Goal: Complete application form: Complete application form

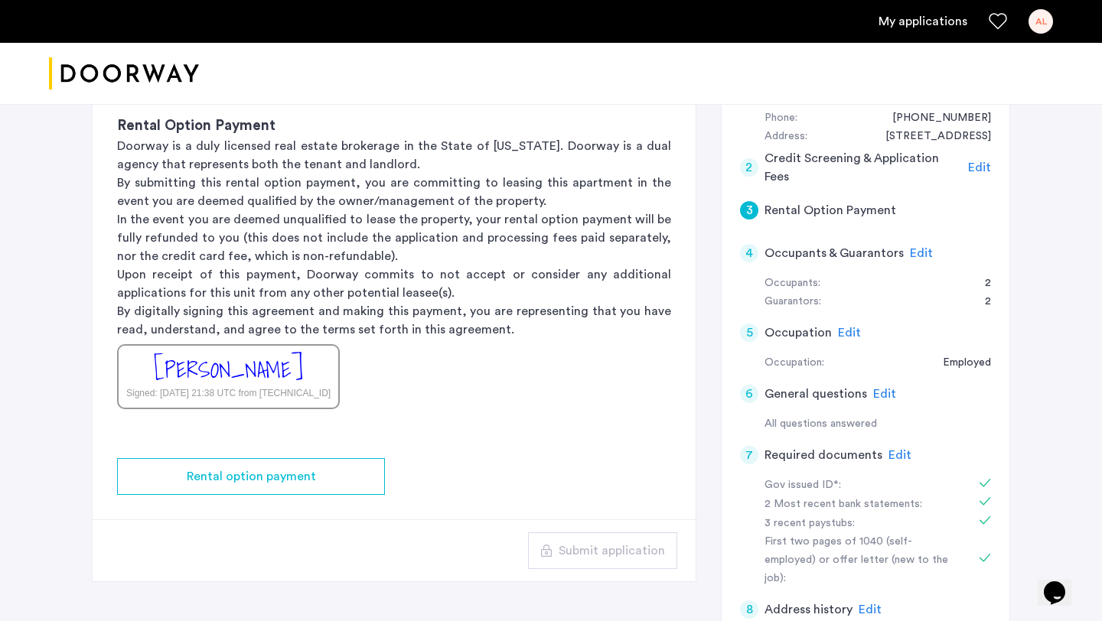
click at [911, 254] on span "Edit" at bounding box center [921, 253] width 23 height 12
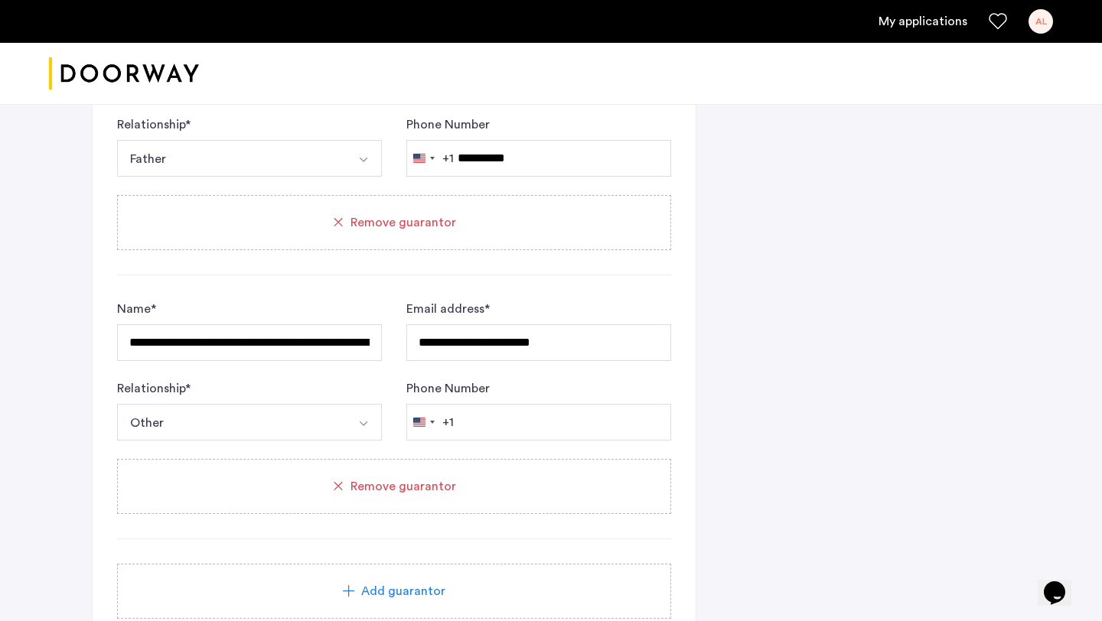
scroll to position [1083, 0]
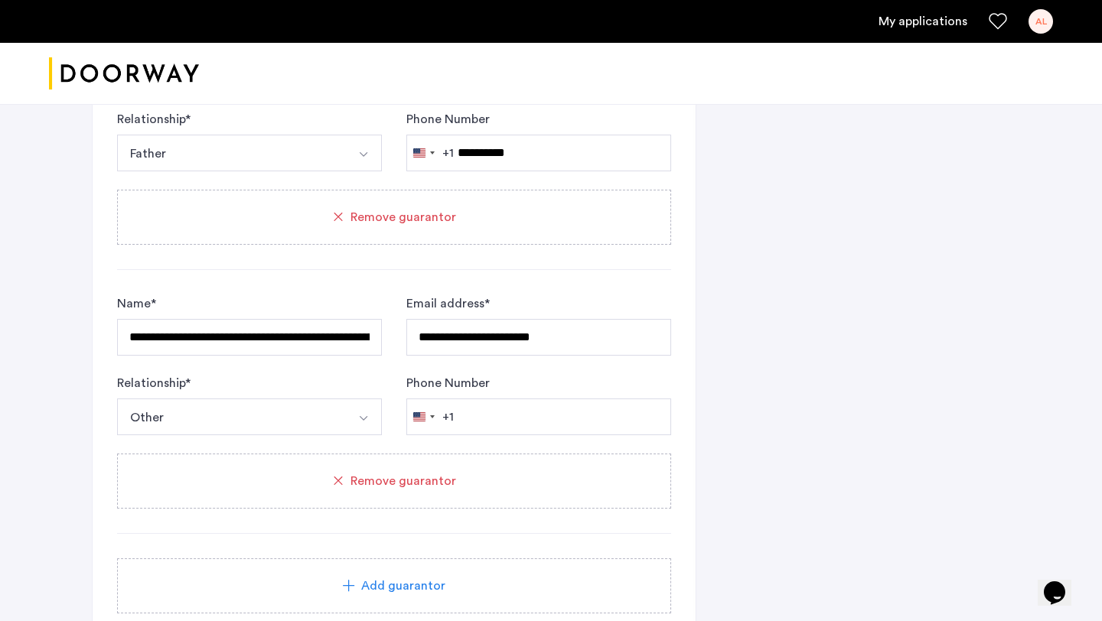
click at [488, 474] on div "Remove guarantor" at bounding box center [393, 481] width 517 height 18
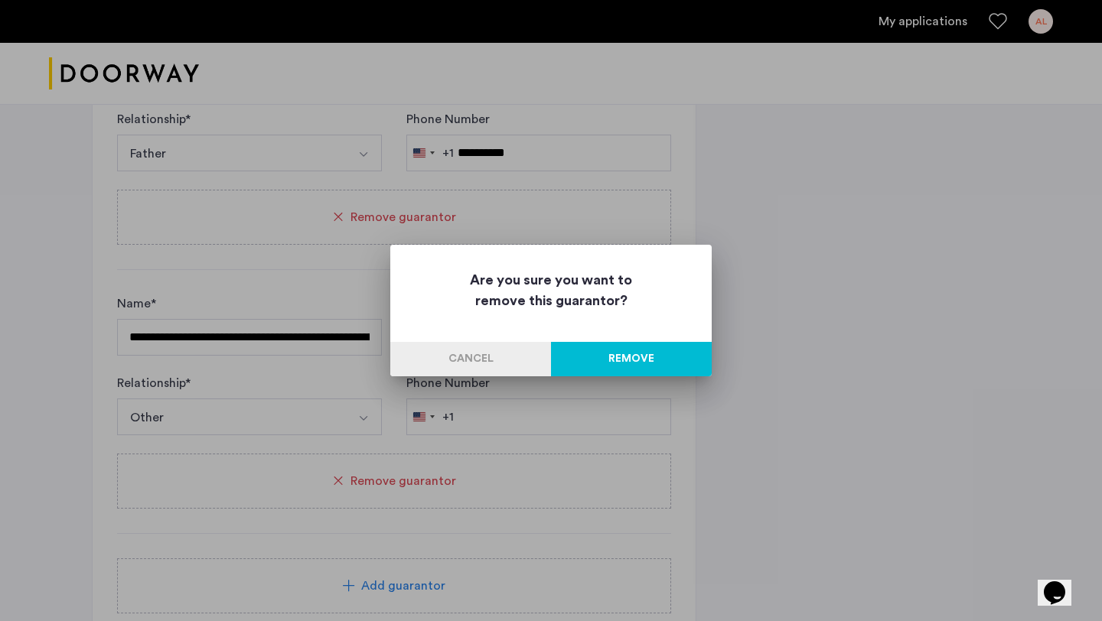
click at [604, 353] on button "Remove" at bounding box center [631, 359] width 161 height 34
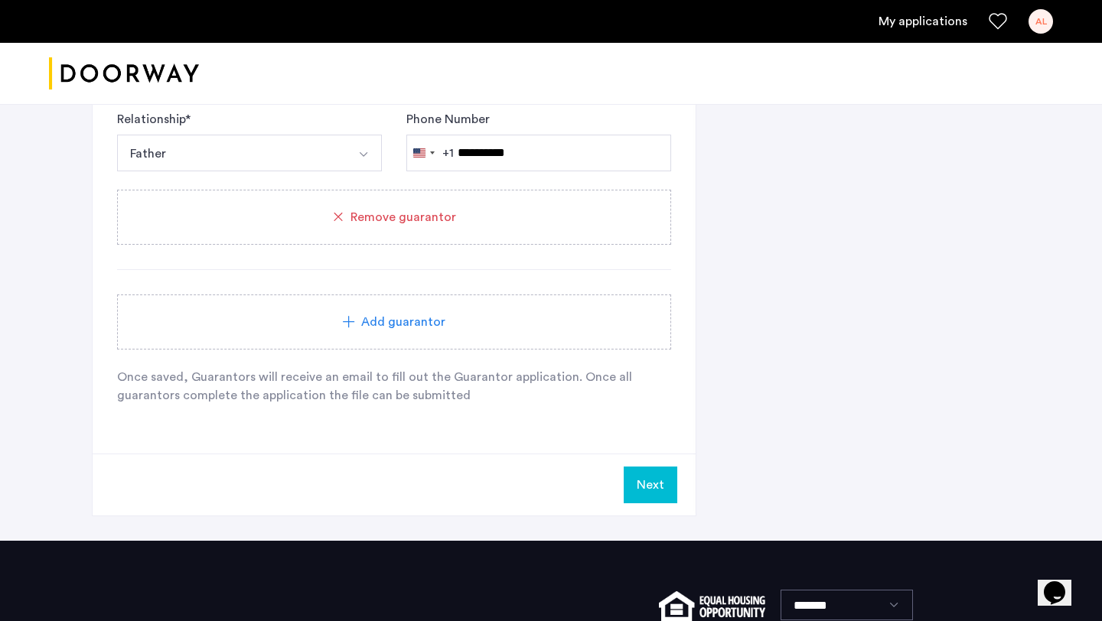
click at [481, 340] on div "Add guarantor" at bounding box center [394, 322] width 554 height 55
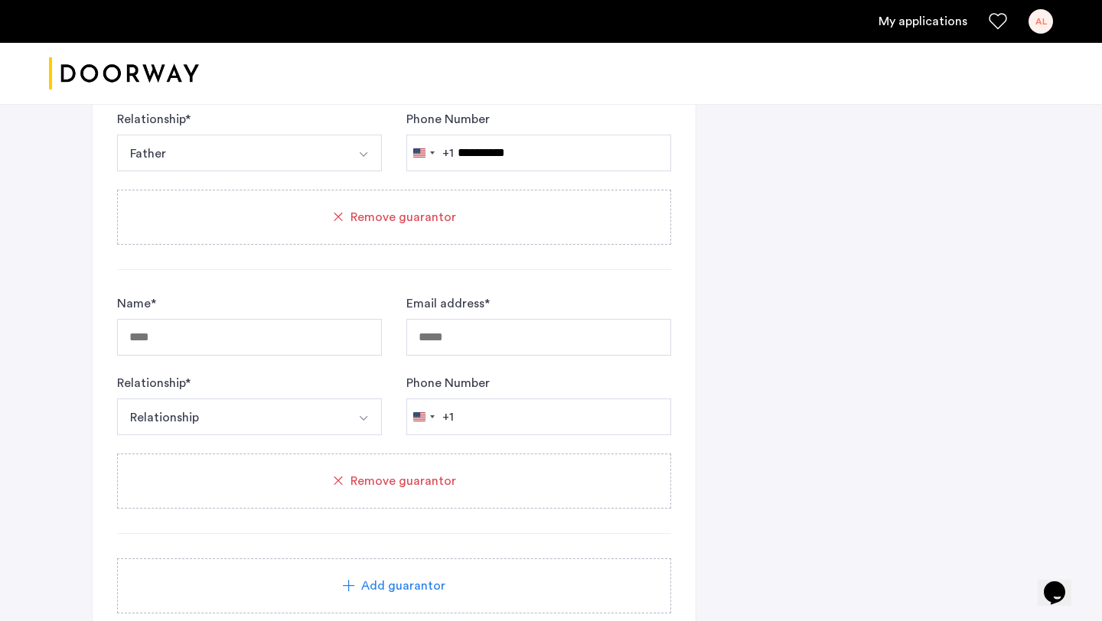
click at [249, 318] on div "Name *" at bounding box center [249, 325] width 265 height 61
click at [249, 324] on input "Name *" at bounding box center [249, 337] width 265 height 37
type input "**********"
click at [485, 339] on input "Email address *" at bounding box center [538, 337] width 265 height 37
paste input "**********"
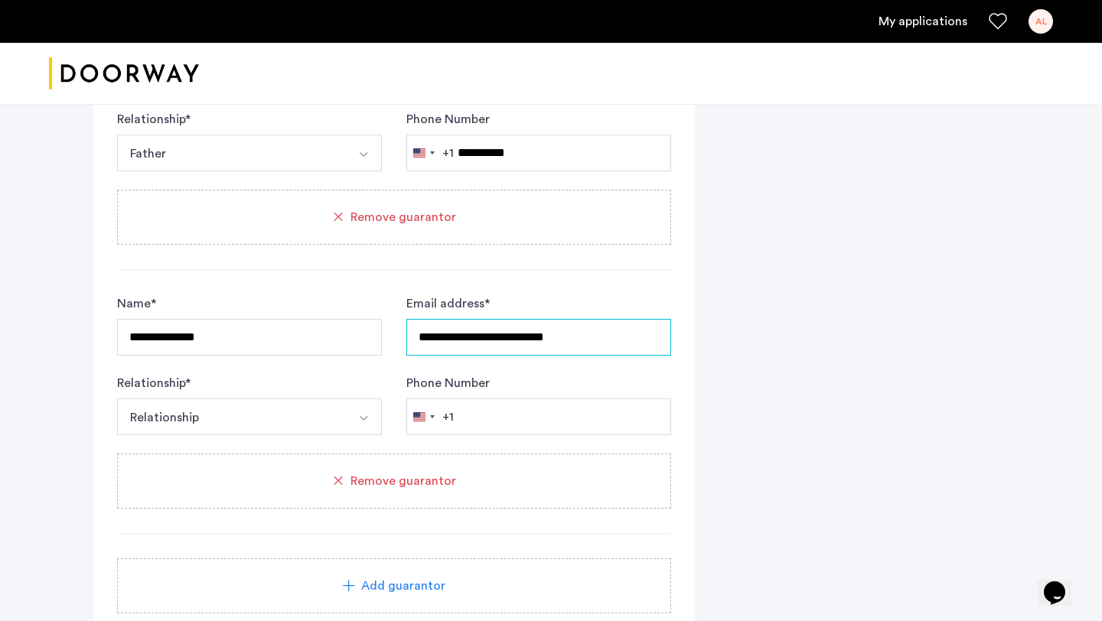
type input "**********"
click at [357, 422] on img "Select option" at bounding box center [363, 418] width 12 height 12
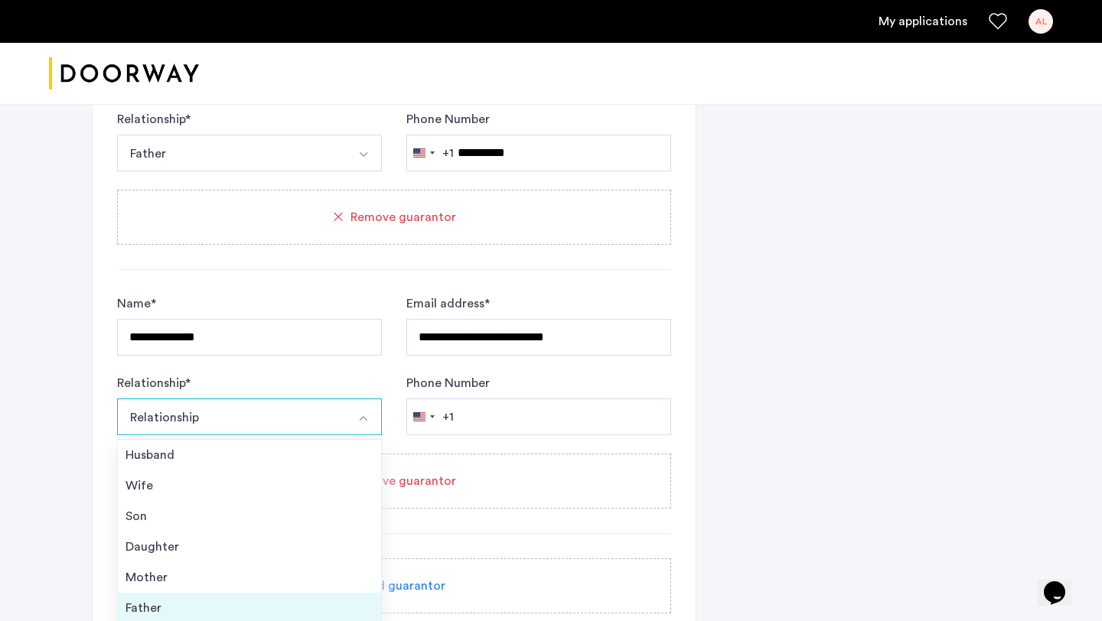
click at [301, 599] on li "Father" at bounding box center [249, 608] width 263 height 31
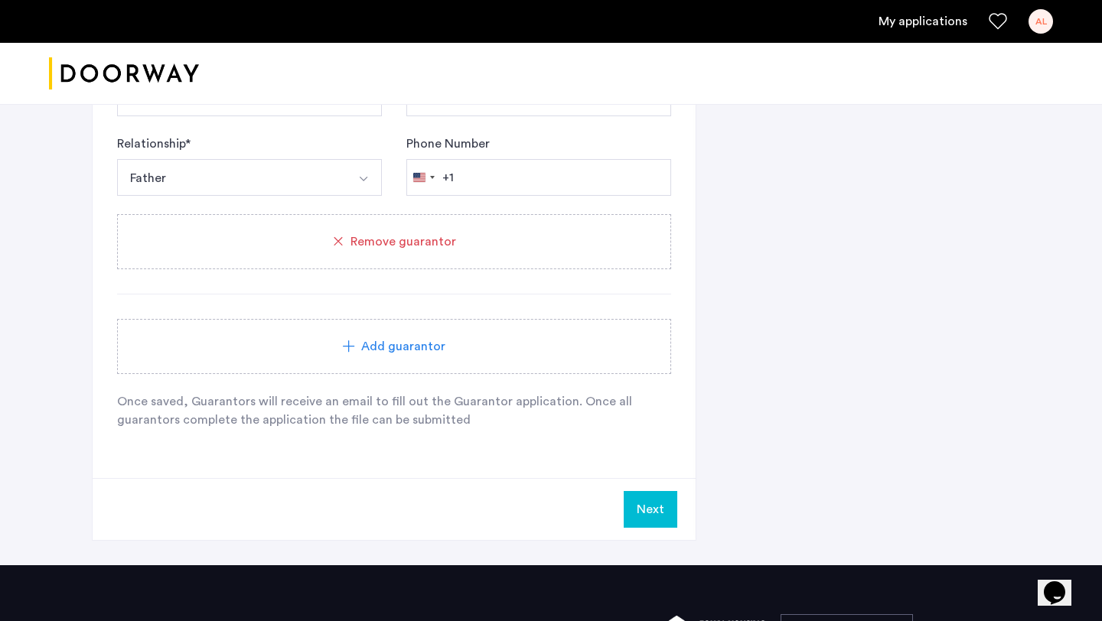
scroll to position [1325, 0]
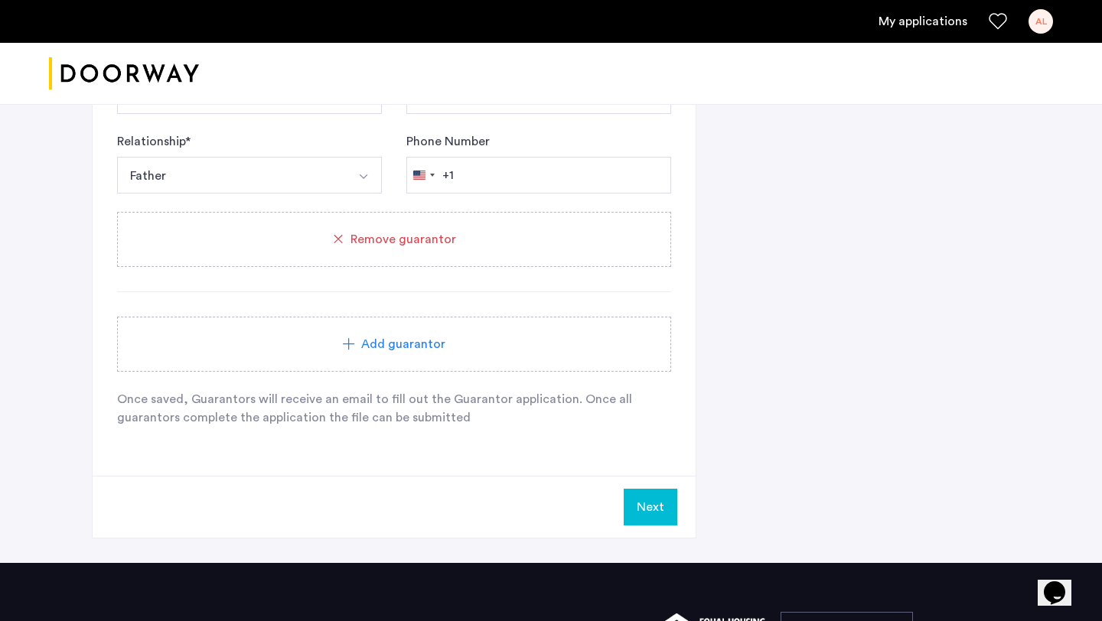
click at [650, 510] on button "Next" at bounding box center [651, 507] width 54 height 37
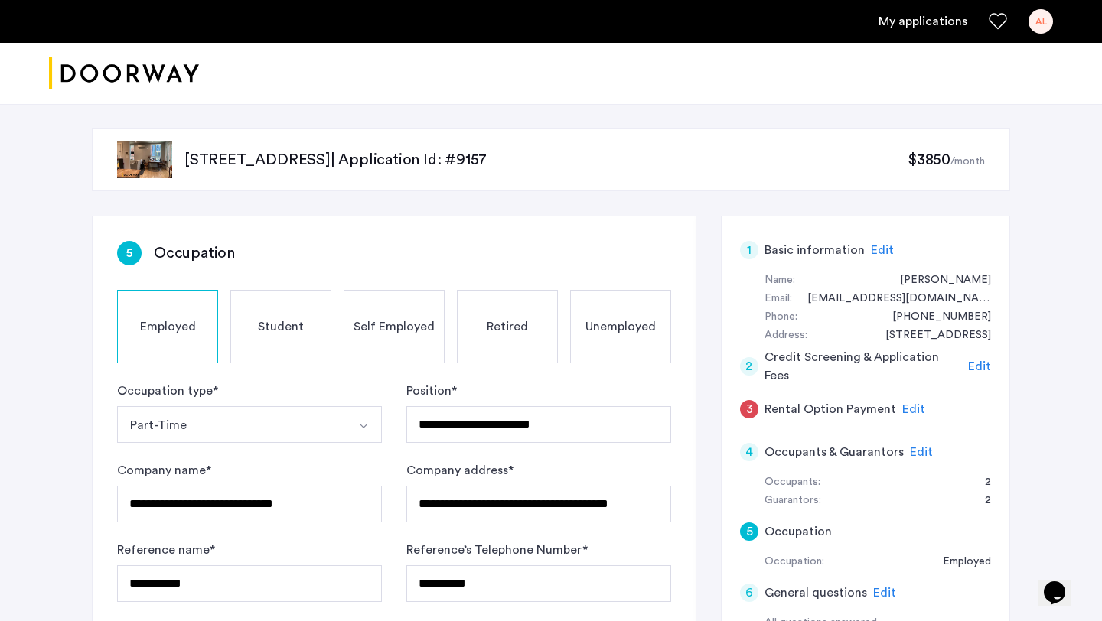
click at [915, 405] on span "Edit" at bounding box center [913, 409] width 23 height 12
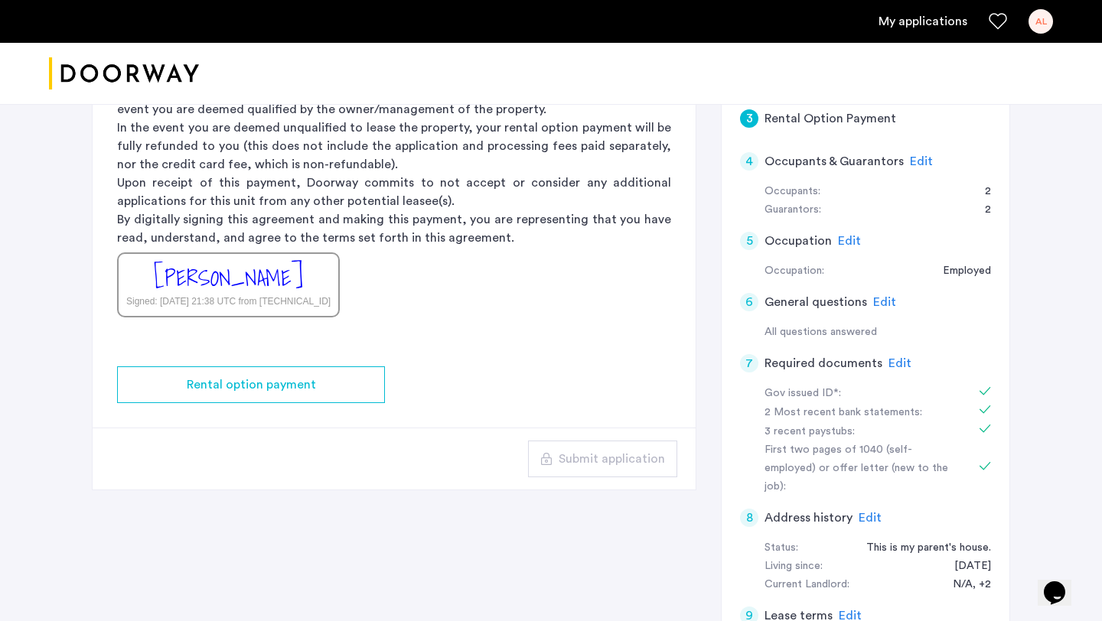
scroll to position [206, 0]
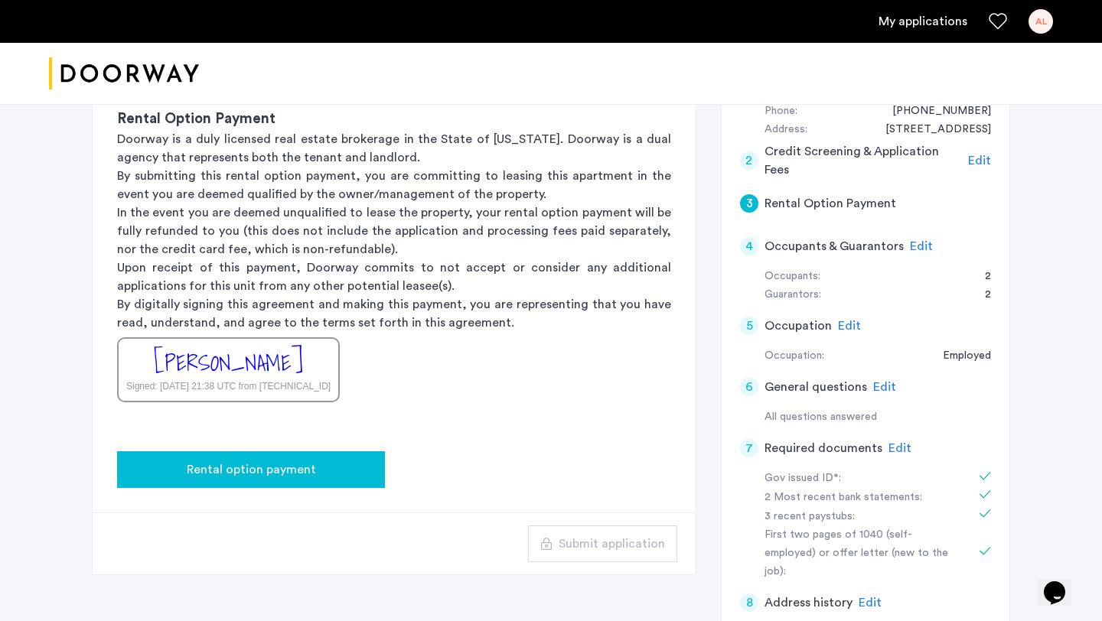
click at [305, 469] on span "Rental option payment" at bounding box center [251, 470] width 129 height 18
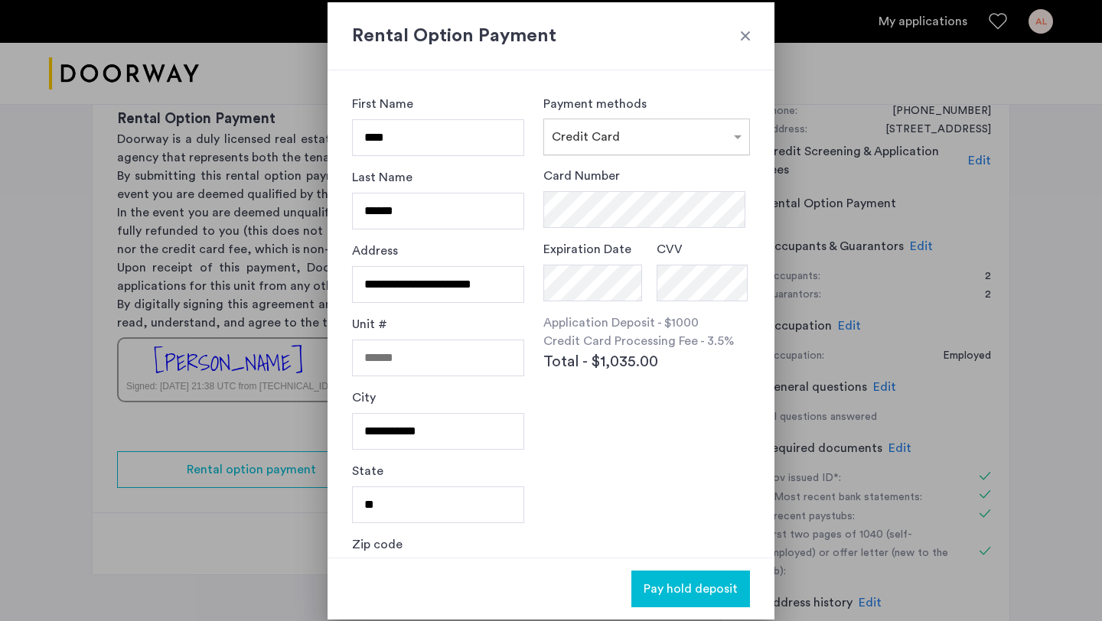
click at [602, 142] on span "Credit Card" at bounding box center [586, 137] width 68 height 12
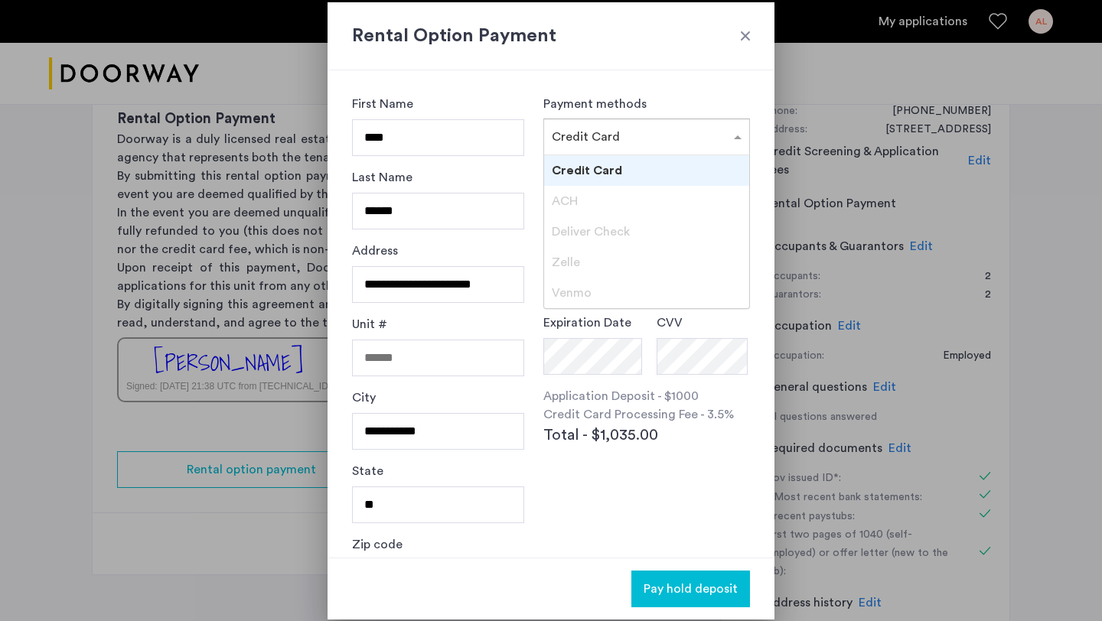
click at [656, 83] on div "**********" at bounding box center [550, 313] width 447 height 487
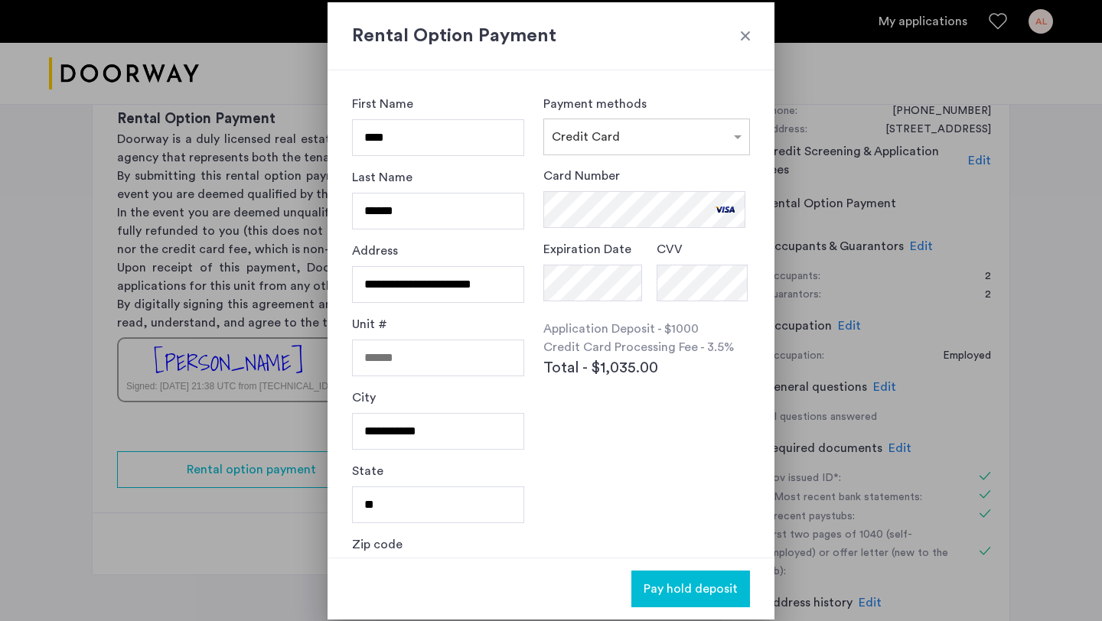
click at [696, 590] on span "Pay hold deposit" at bounding box center [690, 589] width 94 height 18
